Goal: Task Accomplishment & Management: Use online tool/utility

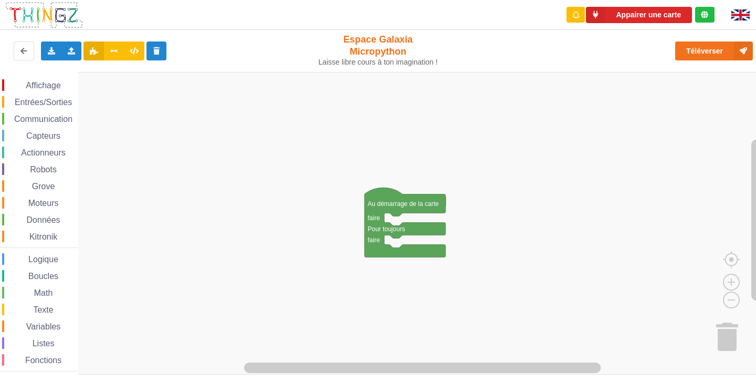
click at [21, 120] on span "Communication" at bounding box center [43, 118] width 61 height 9
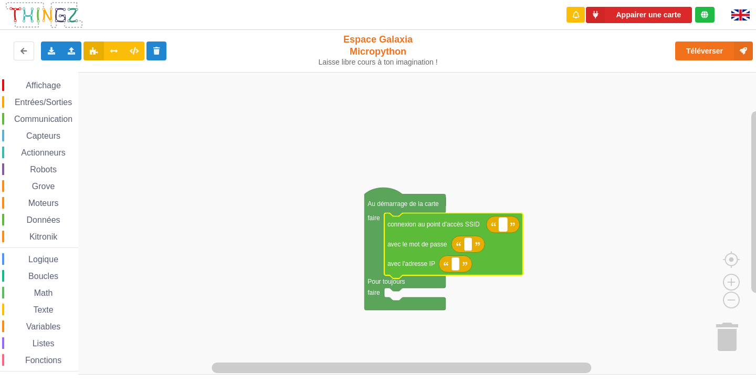
click at [504, 227] on text "Espace de travail de Blocky" at bounding box center [503, 224] width 2 height 7
type input "NETGEAR38"
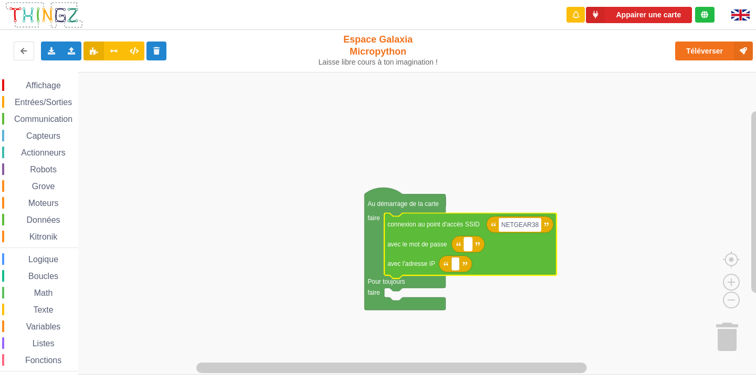
click at [468, 250] on rect "Espace de travail de Blocky" at bounding box center [468, 244] width 8 height 14
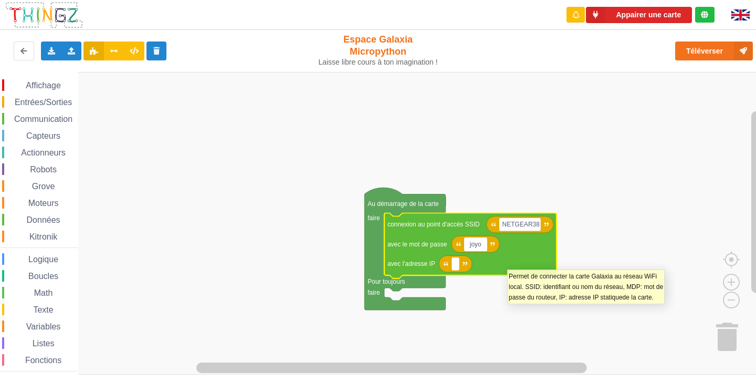
type input "joyou"
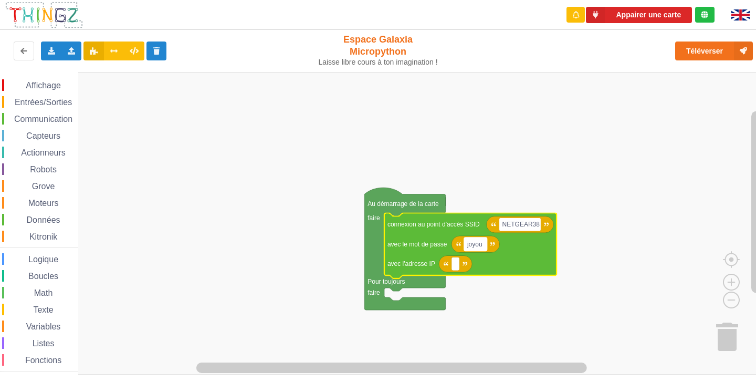
click at [486, 246] on rect "Espace de travail de Blocky" at bounding box center [475, 244] width 23 height 14
click at [485, 246] on icon "Espace de travail de Blocky" at bounding box center [470, 246] width 172 height 66
click at [469, 243] on rect "Espace de travail de Blocky" at bounding box center [468, 244] width 8 height 14
type input "joyoustuba995"
click at [452, 267] on rect "Espace de travail de Blocky" at bounding box center [456, 264] width 8 height 14
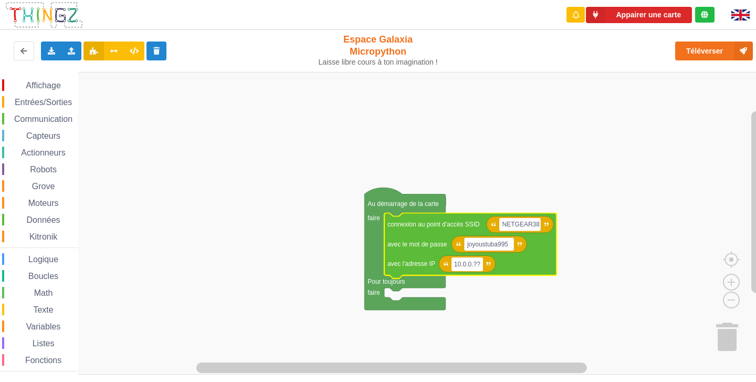
type input "10.0.0.???"
click at [483, 263] on rect "Espace de travail de Blocky" at bounding box center [469, 264] width 34 height 14
type input "[TECHNICAL_ID]"
click at [56, 120] on span "Communication" at bounding box center [43, 118] width 61 height 9
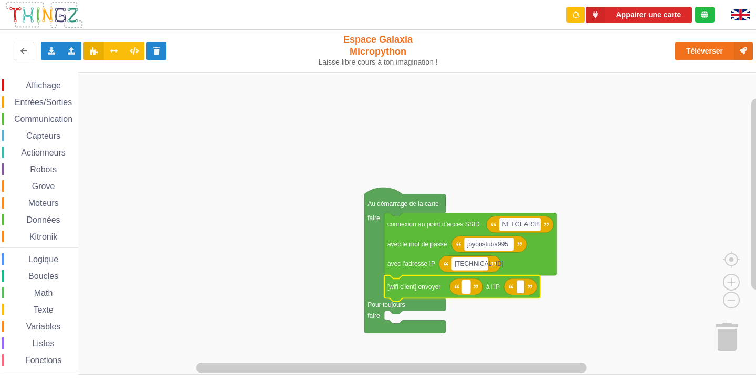
click at [467, 287] on text "Espace de travail de Blocky" at bounding box center [466, 286] width 2 height 7
click at [465, 289] on rect "Espace de travail de Blocky" at bounding box center [466, 287] width 8 height 14
type input "[TECHNICAL_ID]"
click at [549, 285] on text "Espace de travail de Blocky" at bounding box center [549, 286] width 2 height 7
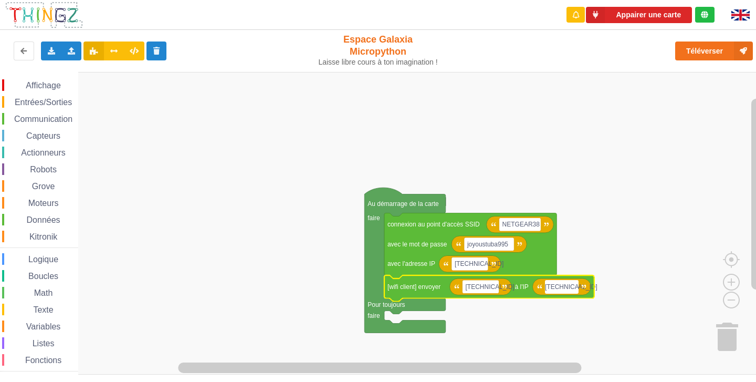
type input "[TECHNICAL_ID]"
click at [658, 263] on rect "Espace de travail de Blocky" at bounding box center [381, 223] width 763 height 302
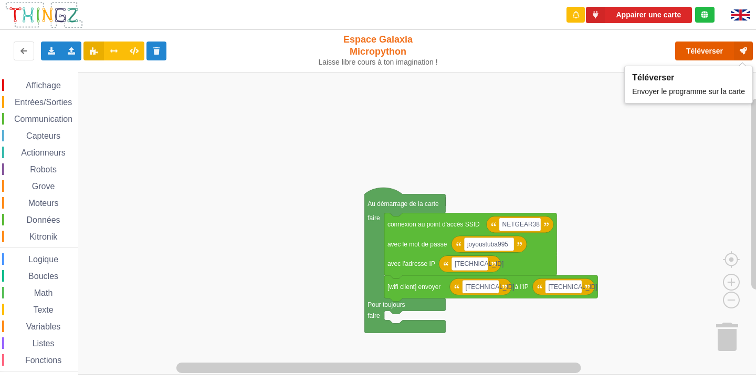
click at [710, 52] on button "Téléverser" at bounding box center [714, 50] width 78 height 19
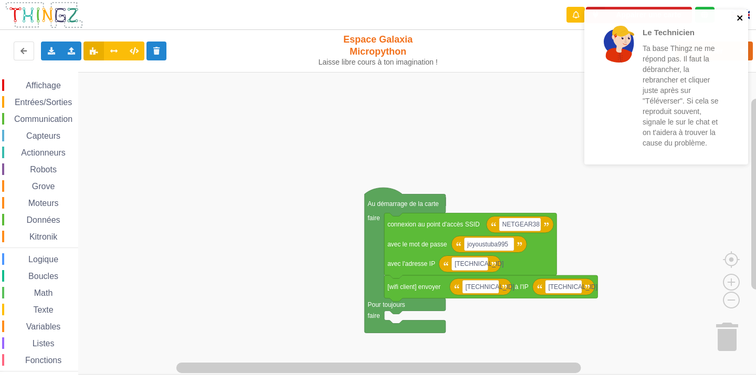
click at [741, 18] on icon "close" at bounding box center [740, 18] width 7 height 8
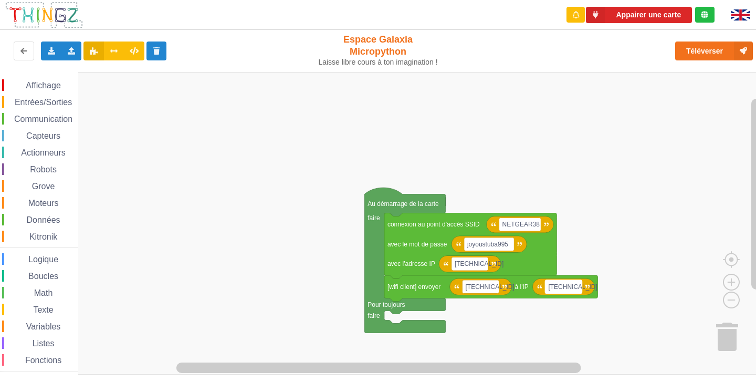
click at [577, 288] on rect "Espace de travail de Blocky" at bounding box center [563, 287] width 37 height 14
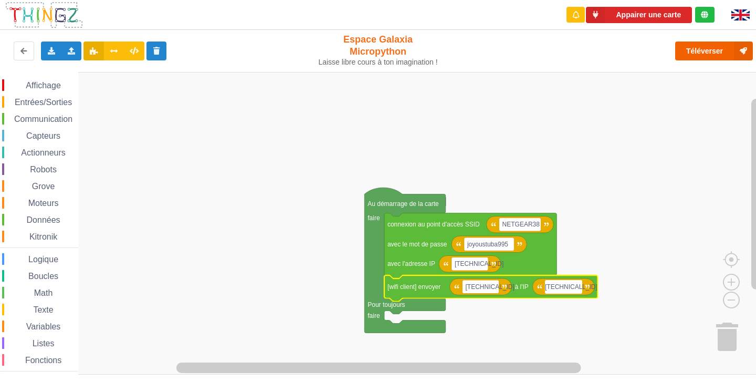
type input "[TECHNICAL_ID]"
click at [691, 45] on button "Téléverser" at bounding box center [714, 50] width 78 height 19
click at [709, 175] on div "Affichage Entrées/Sorties Communication Capteurs Actionneurs Robots Grove Moteu…" at bounding box center [381, 223] width 763 height 302
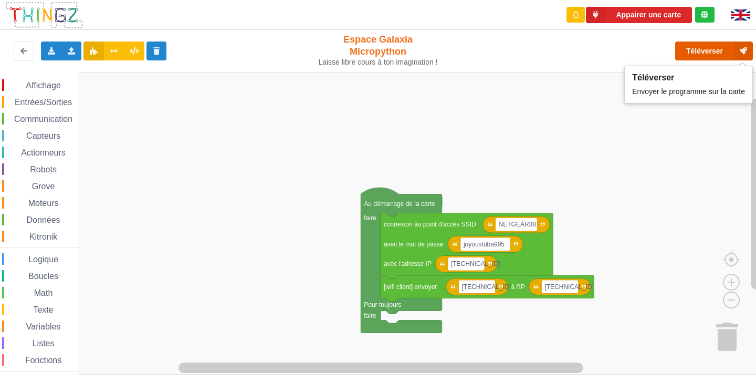
click at [695, 51] on button "Téléverser" at bounding box center [714, 50] width 78 height 19
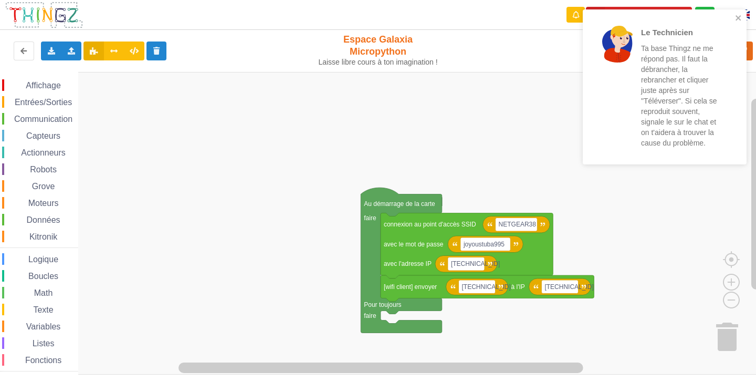
click at [738, 12] on div "Le Technicien Ta base Thingz ne me répond pas. Il faut la débrancher, la rebran…" at bounding box center [665, 86] width 164 height 155
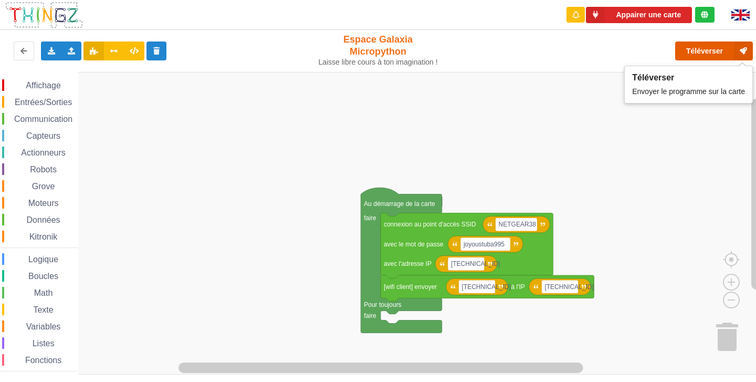
click at [709, 47] on button "Téléverser" at bounding box center [714, 50] width 78 height 19
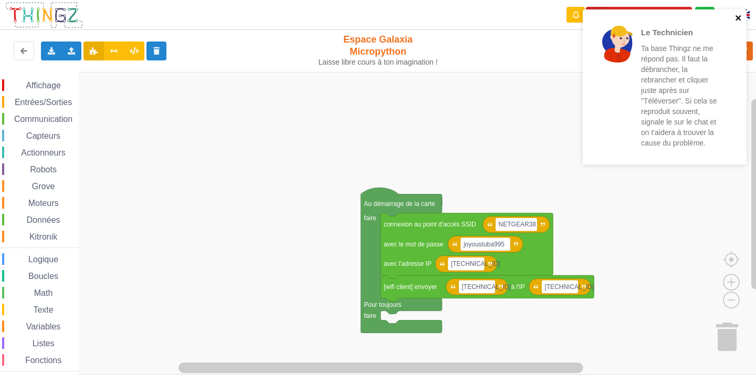
click at [737, 20] on icon "close" at bounding box center [738, 18] width 7 height 8
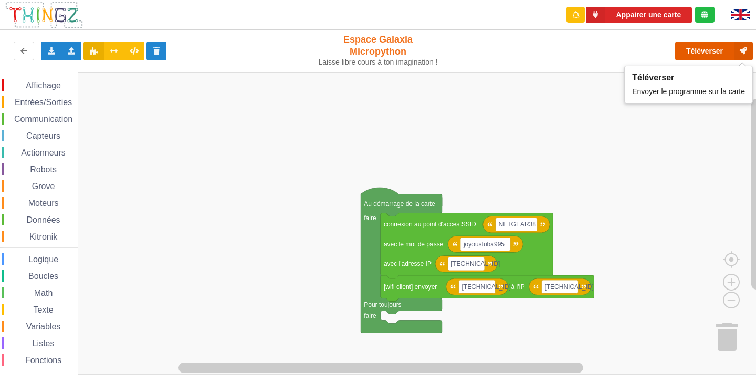
click at [732, 51] on button "Téléverser" at bounding box center [714, 50] width 78 height 19
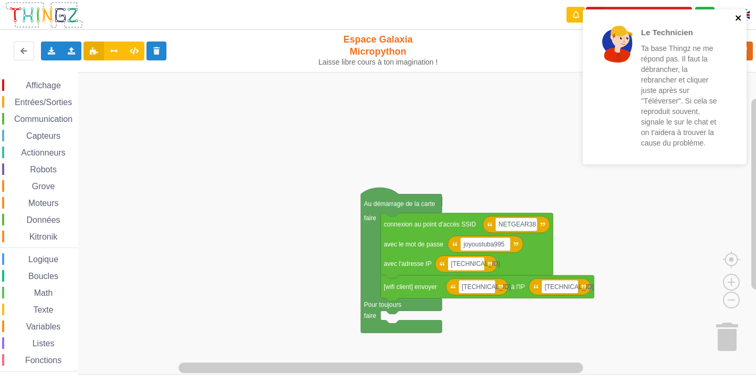
click at [736, 18] on icon "close" at bounding box center [738, 18] width 7 height 8
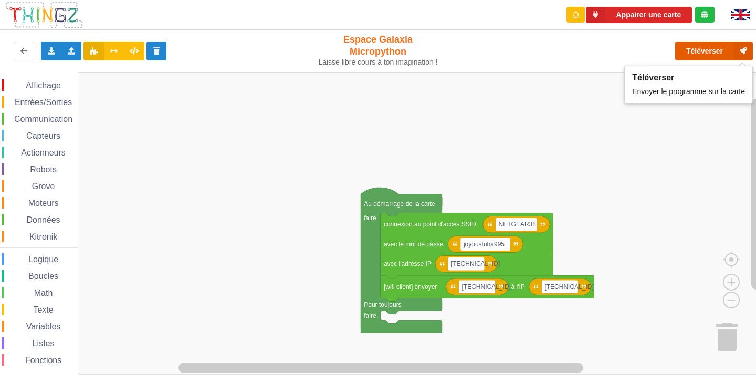
click at [705, 50] on button "Téléverser" at bounding box center [714, 50] width 78 height 19
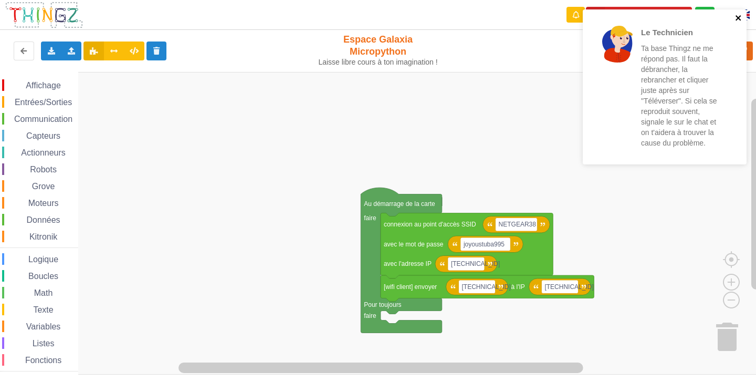
click at [739, 16] on icon "close" at bounding box center [738, 18] width 7 height 8
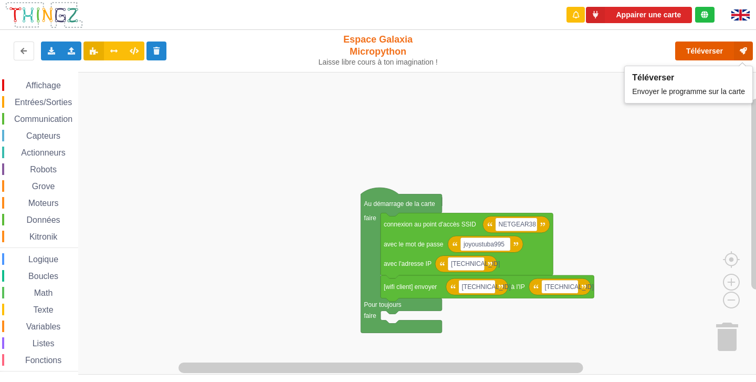
click at [714, 48] on button "Téléverser" at bounding box center [714, 50] width 78 height 19
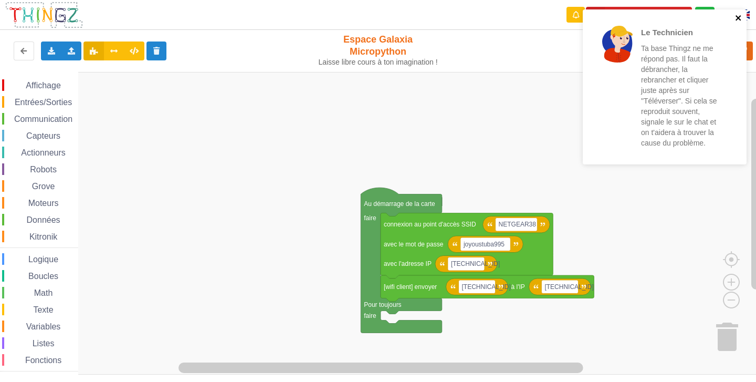
click at [741, 19] on icon "close" at bounding box center [738, 18] width 7 height 8
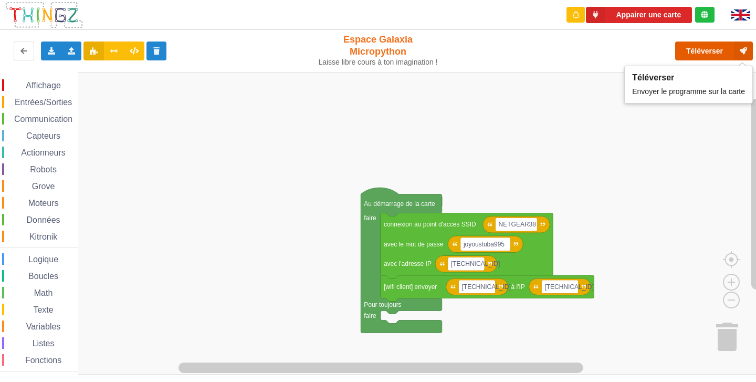
click at [699, 47] on button "Téléverser" at bounding box center [714, 50] width 78 height 19
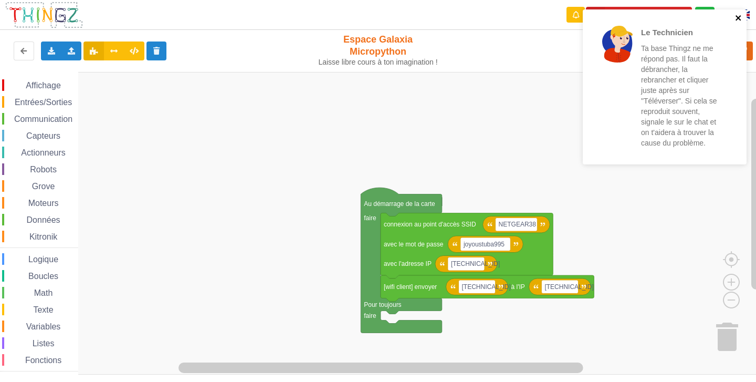
click at [742, 14] on icon "close" at bounding box center [738, 18] width 7 height 8
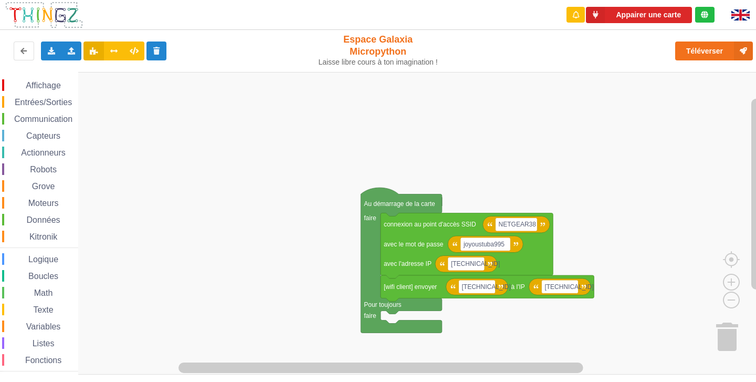
click at [554, 103] on rect "Espace de travail de Blocky" at bounding box center [381, 223] width 763 height 302
click at [686, 55] on button "Téléverser" at bounding box center [714, 50] width 78 height 19
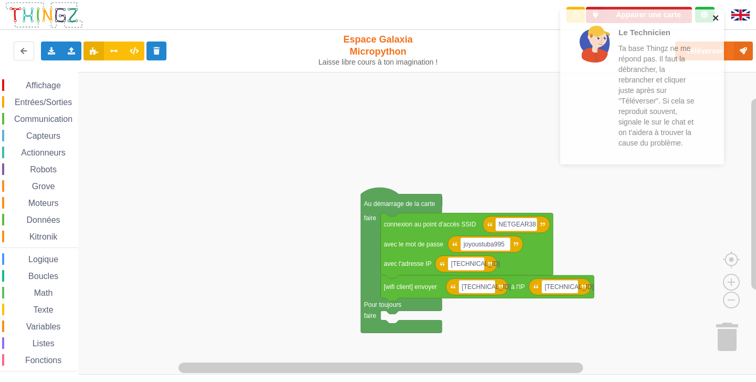
drag, startPoint x: 738, startPoint y: 21, endPoint x: 716, endPoint y: 131, distance: 112.6
click at [716, 131] on div "Le Technicien Ta base Thingz ne me répond pas. Il faut la débrancher, la rebran…" at bounding box center [642, 86] width 164 height 155
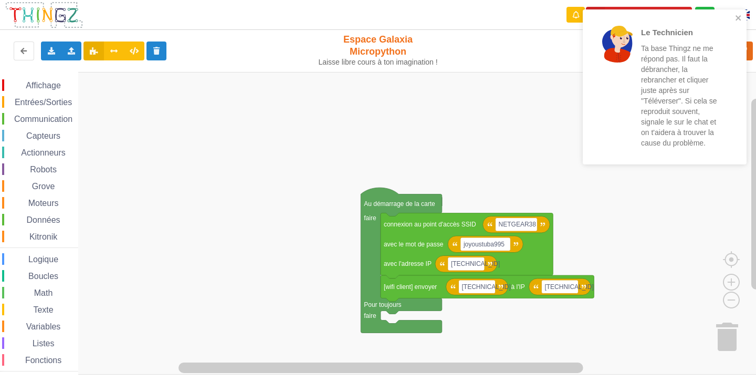
click at [734, 16] on div "Le Technicien Ta base Thingz ne me répond pas. Il faut la débrancher, la rebran…" at bounding box center [661, 87] width 148 height 146
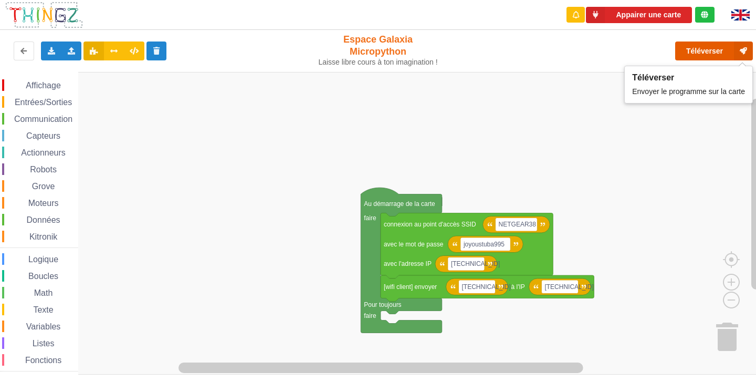
click at [714, 54] on button "Téléverser" at bounding box center [714, 50] width 78 height 19
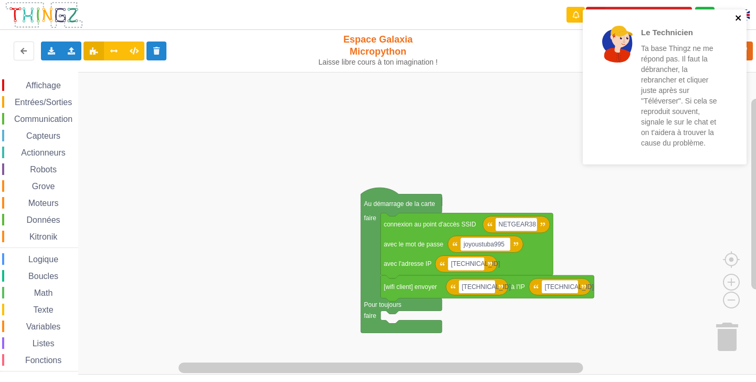
click at [740, 16] on icon "close" at bounding box center [738, 17] width 5 height 5
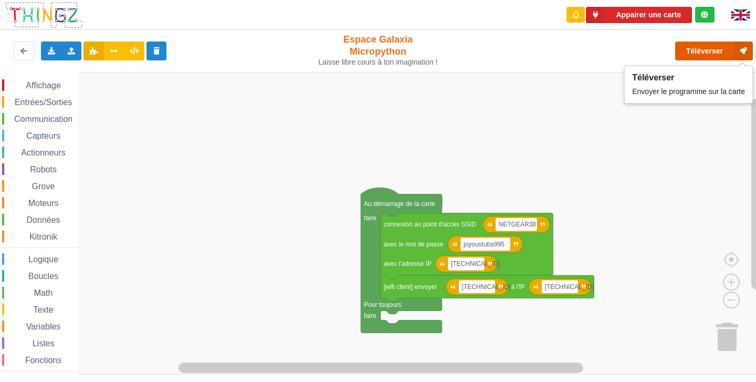
click at [706, 44] on button "Téléverser" at bounding box center [714, 50] width 78 height 19
